Goal: Task Accomplishment & Management: Use online tool/utility

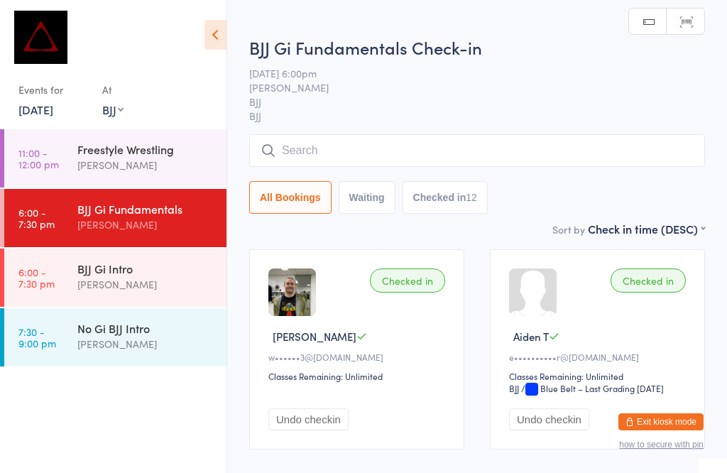
select select "1"
click at [397, 142] on input "search" at bounding box center [477, 149] width 456 height 33
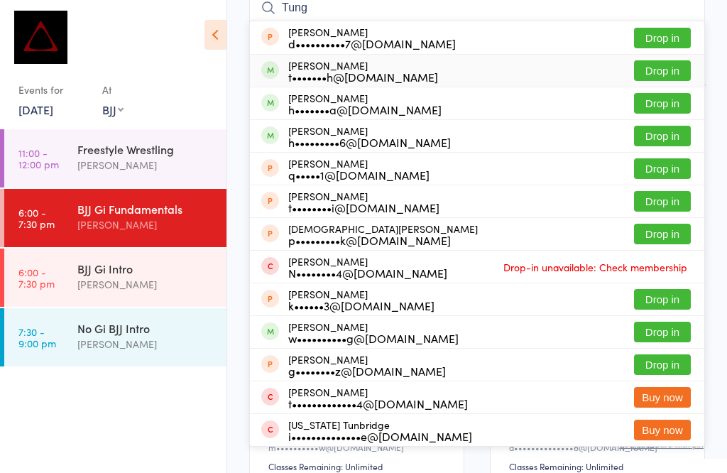
type input "Tung"
click at [669, 69] on button "Drop in" at bounding box center [662, 70] width 57 height 21
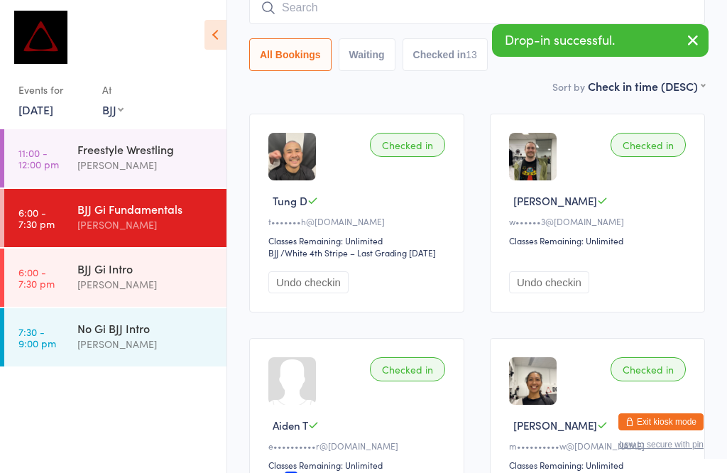
click at [53, 111] on link "[DATE]" at bounding box center [35, 110] width 35 height 16
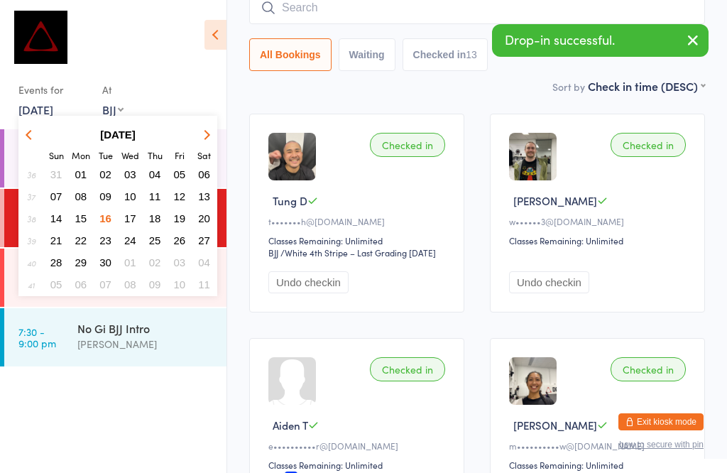
click at [133, 213] on button "17" at bounding box center [130, 218] width 22 height 19
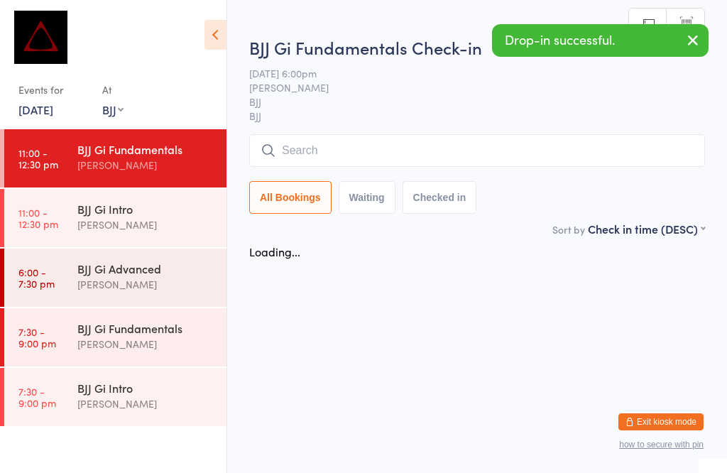
scroll to position [1, 0]
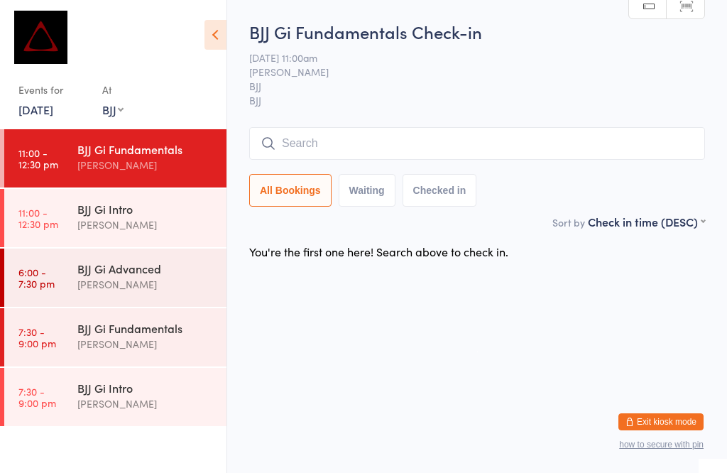
click at [45, 106] on link "[DATE]" at bounding box center [35, 110] width 35 height 16
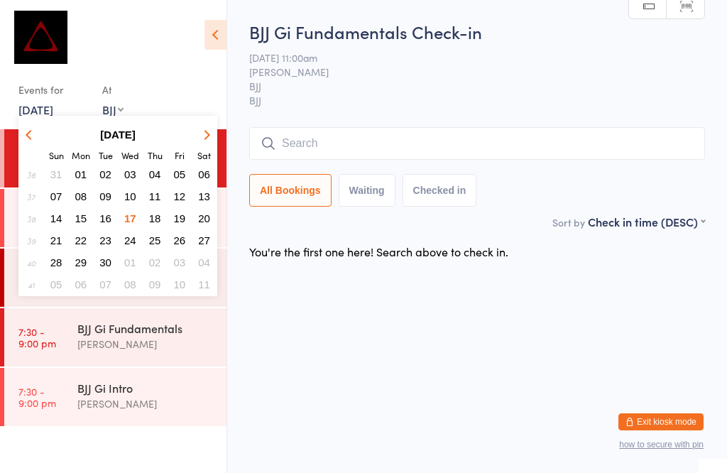
click at [153, 215] on span "18" at bounding box center [155, 218] width 12 height 12
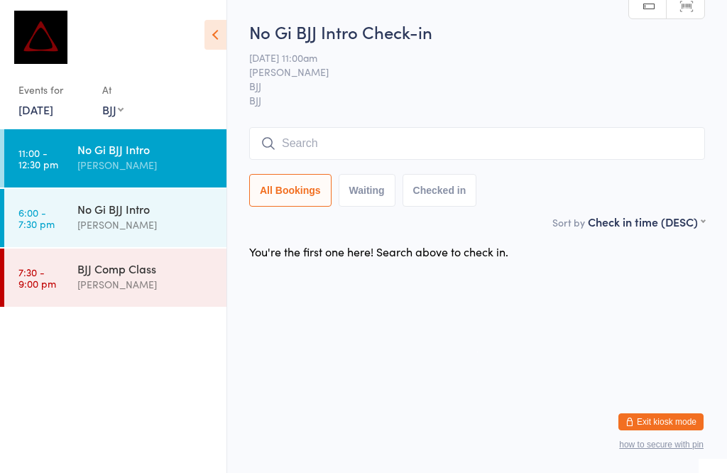
click at [120, 102] on select "Any location MUAY THAI BJJ KIDS BJJ KIDS MUAY THAI" at bounding box center [112, 110] width 21 height 16
click at [50, 103] on link "[DATE]" at bounding box center [35, 110] width 35 height 16
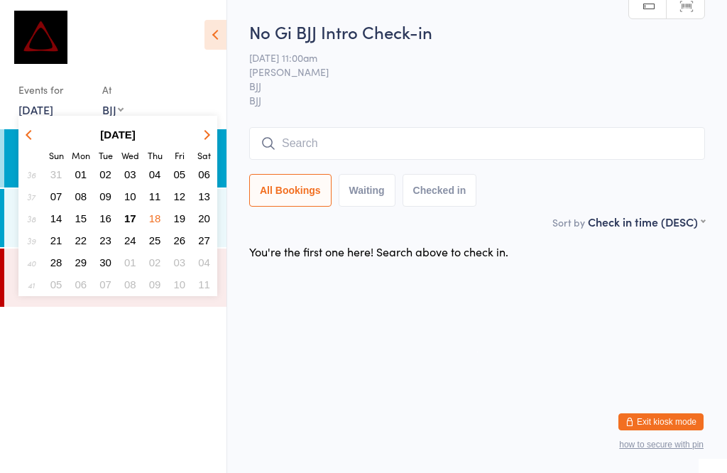
click at [128, 210] on button "17" at bounding box center [130, 218] width 22 height 19
